Goal: Task Accomplishment & Management: Manage account settings

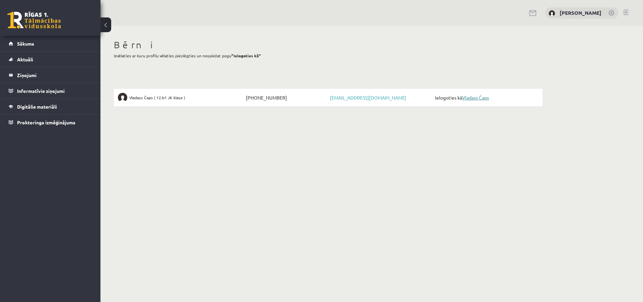
click at [473, 99] on link "Vladass Čaps" at bounding box center [475, 97] width 27 height 6
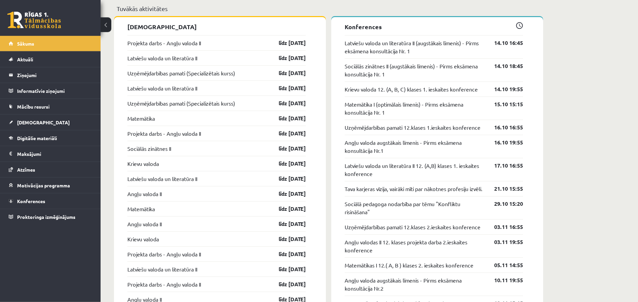
scroll to position [530, 0]
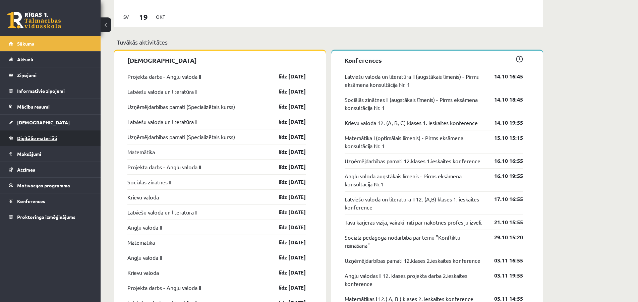
click at [26, 137] on span "Digitālie materiāli" at bounding box center [37, 138] width 40 height 6
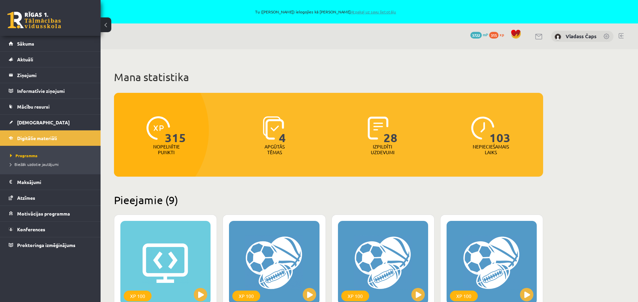
click at [377, 13] on link "Atpakaļ uz savu lietotāju" at bounding box center [372, 11] width 45 height 5
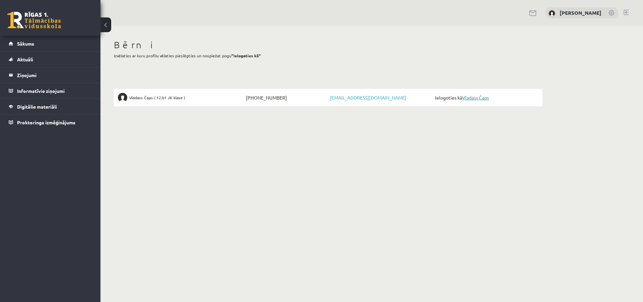
click at [484, 99] on link "Vladass Čaps" at bounding box center [475, 97] width 27 height 6
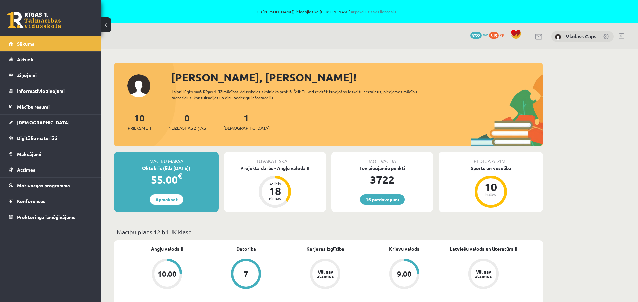
click at [376, 11] on link "Atpakaļ uz savu lietotāju" at bounding box center [372, 11] width 45 height 5
